Goal: Task Accomplishment & Management: Manage account settings

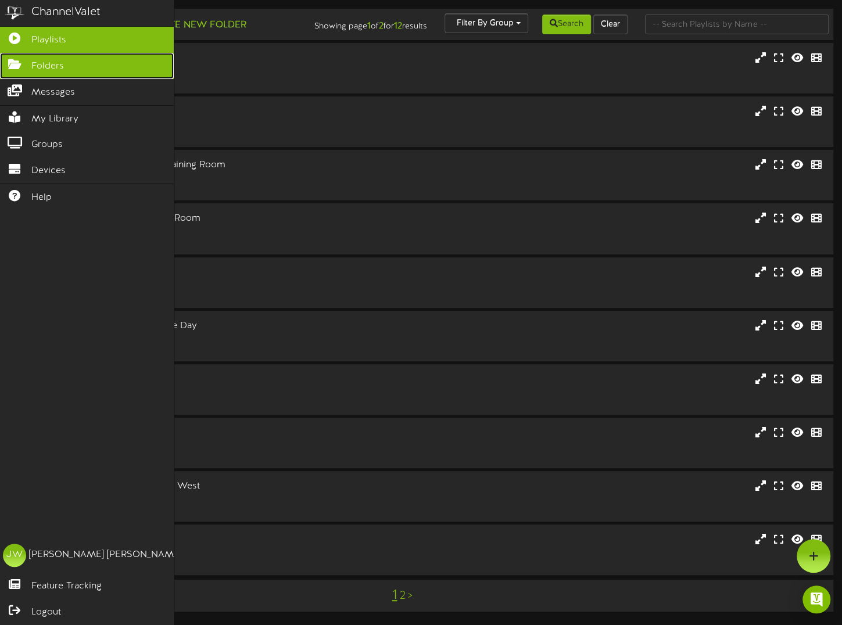
click at [28, 61] on icon at bounding box center [14, 63] width 29 height 9
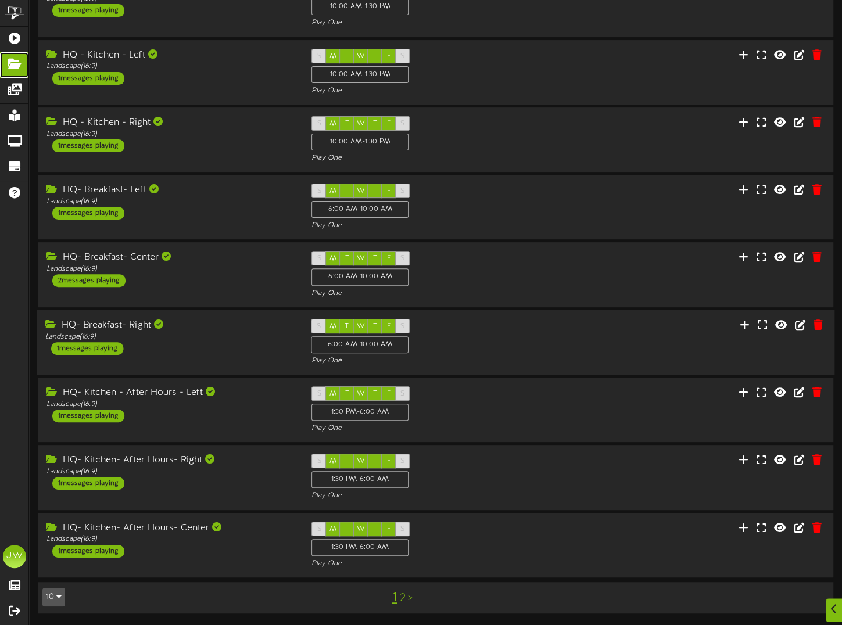
scroll to position [154, 0]
click at [403, 599] on link "2" at bounding box center [402, 598] width 6 height 13
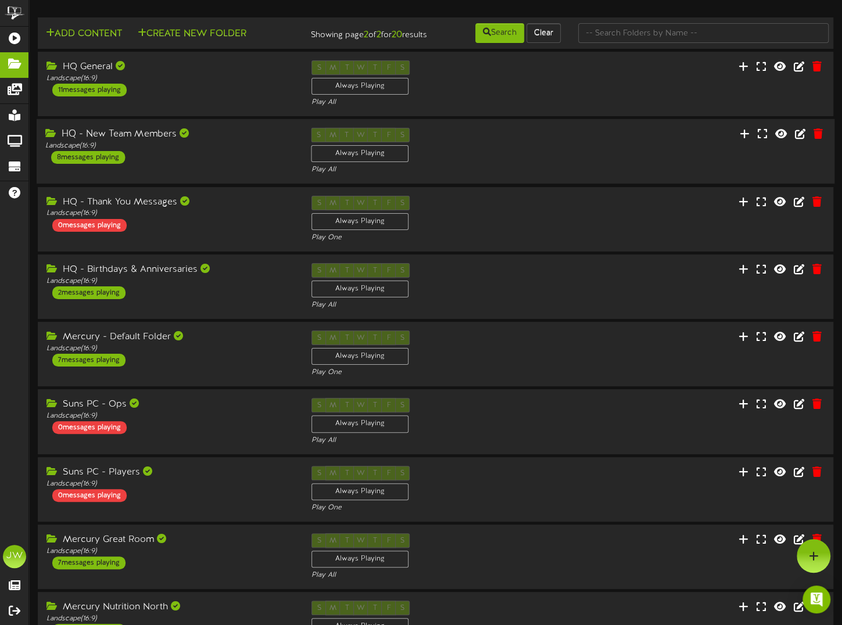
click at [159, 140] on div "HQ - New Team Members" at bounding box center [169, 134] width 249 height 13
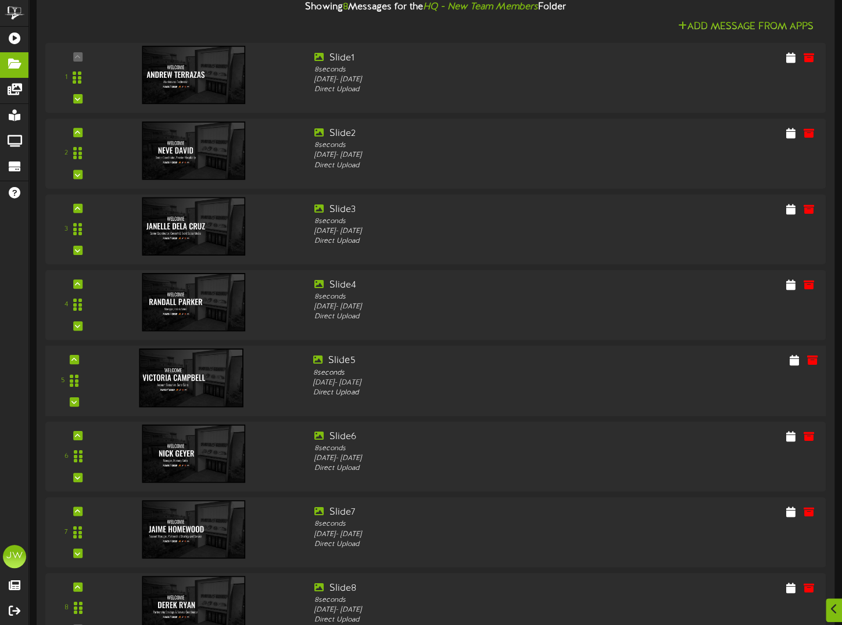
scroll to position [233, 0]
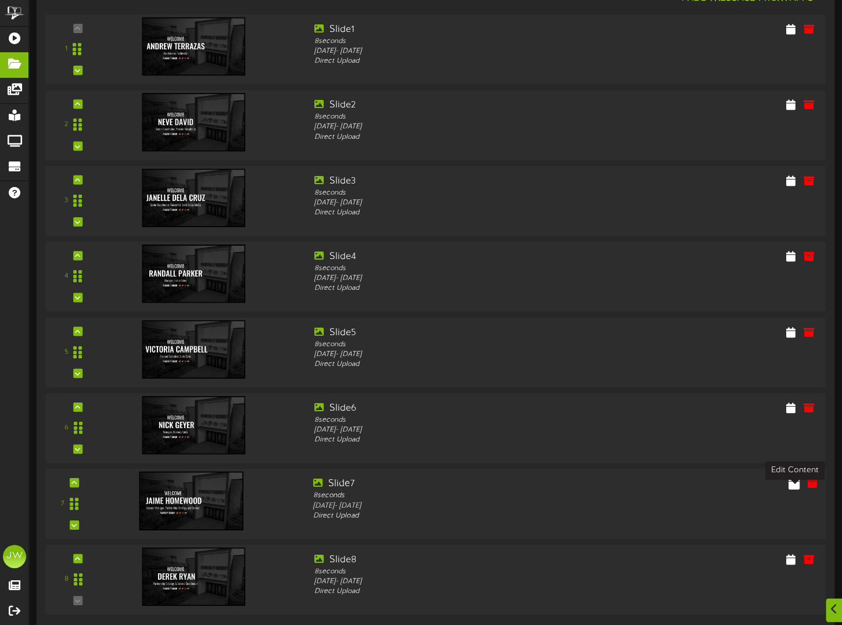
click at [790, 490] on icon at bounding box center [794, 483] width 11 height 13
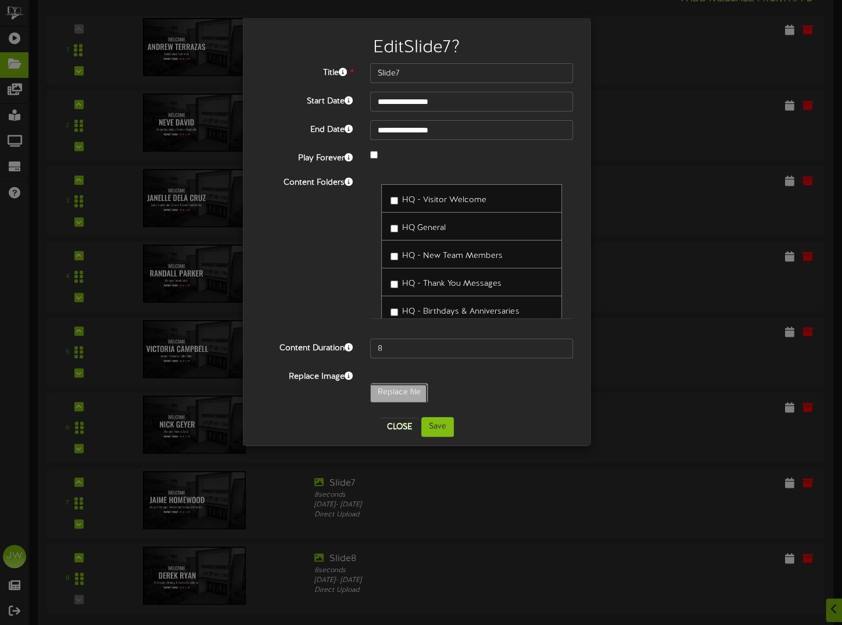
type input "**********"
type input "[PERSON_NAME]"
click at [428, 426] on button "Save" at bounding box center [437, 427] width 33 height 20
